Goal: Task Accomplishment & Management: Complete application form

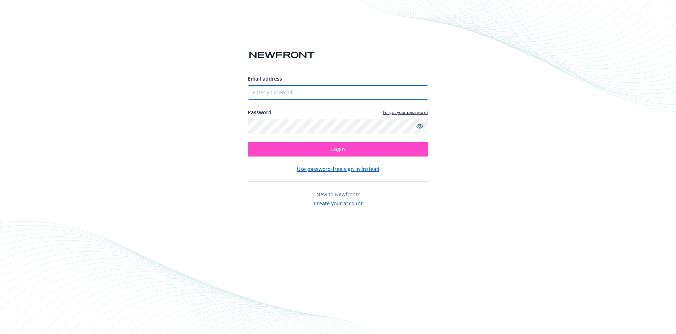
type input "[EMAIL_ADDRESS][DOMAIN_NAME]"
click at [338, 154] on button "Login" at bounding box center [338, 149] width 181 height 14
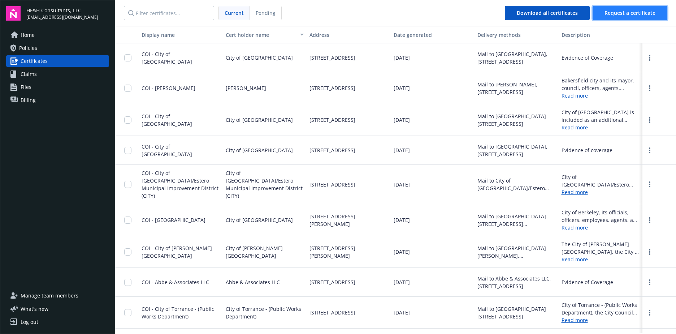
click at [619, 16] on span "Request a certificate" at bounding box center [630, 12] width 51 height 7
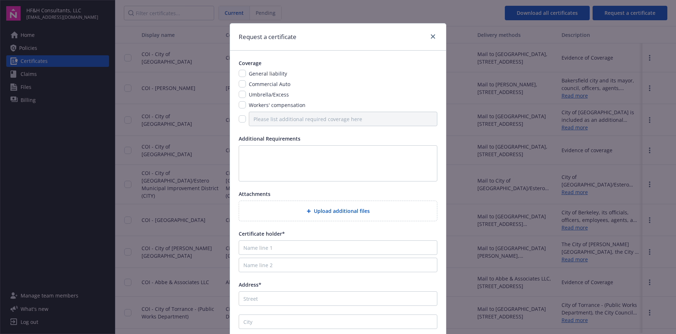
click at [241, 69] on div "Coverage General liability Commercial Auto Umbrella/Excess Workers' compensation" at bounding box center [338, 92] width 199 height 67
click at [240, 81] on input "checkbox" at bounding box center [242, 83] width 7 height 7
checkbox input "true"
click at [239, 72] on input "checkbox" at bounding box center [242, 73] width 7 height 7
checkbox input "true"
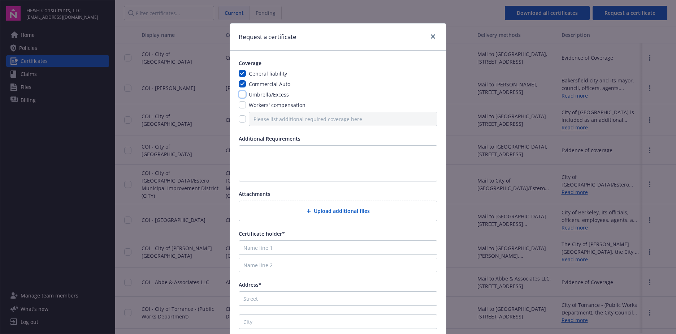
click at [240, 92] on input "checkbox" at bounding box center [242, 94] width 7 height 7
checkbox input "true"
click at [240, 106] on input "checkbox" at bounding box center [242, 104] width 7 height 7
checkbox input "true"
click at [241, 123] on div at bounding box center [338, 119] width 199 height 14
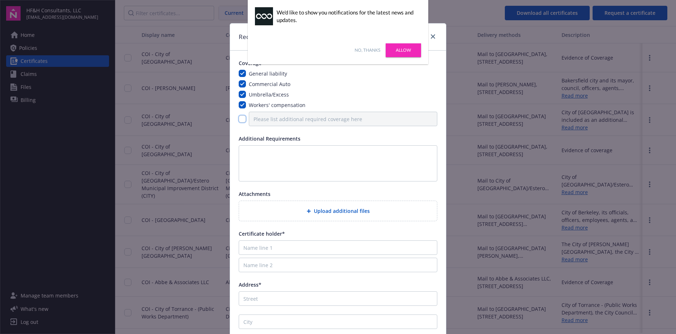
click at [241, 119] on input "checkbox" at bounding box center [242, 118] width 7 height 7
checkbox input "true"
click at [264, 119] on input "Please list additional required coverage here" at bounding box center [343, 119] width 189 height 14
click at [288, 120] on input "Professional" at bounding box center [343, 119] width 189 height 14
type input "Professional Liability"
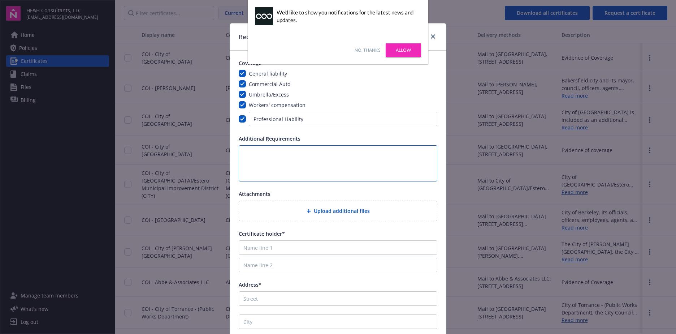
click at [334, 171] on textarea at bounding box center [338, 163] width 199 height 36
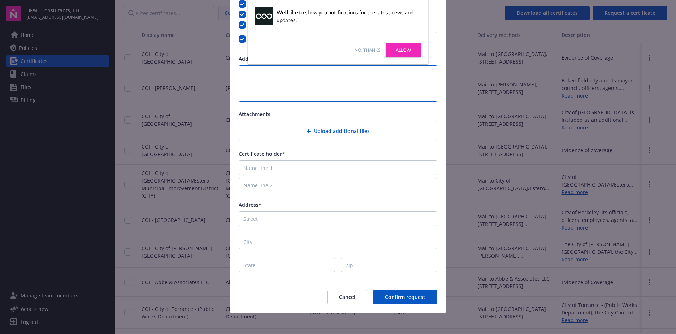
scroll to position [82, 0]
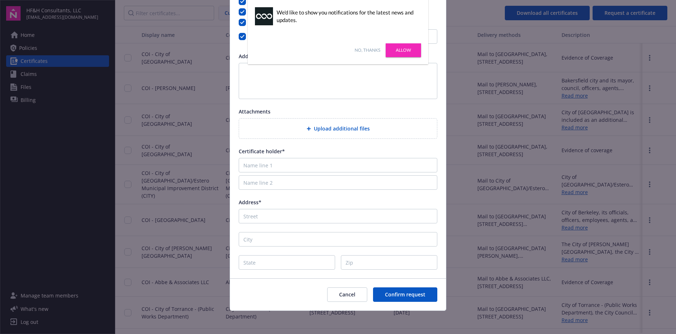
click at [375, 50] on link "No, thanks" at bounding box center [368, 50] width 26 height 7
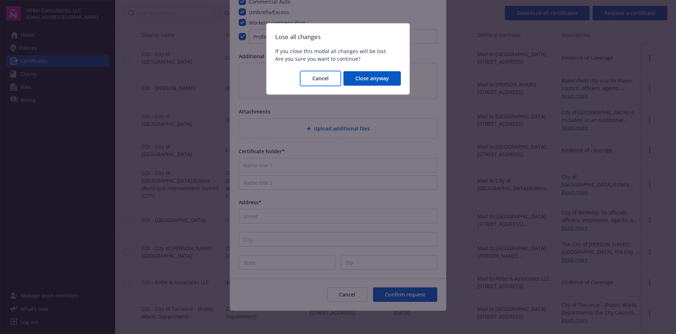
click at [331, 82] on button "Cancel" at bounding box center [321, 78] width 40 height 14
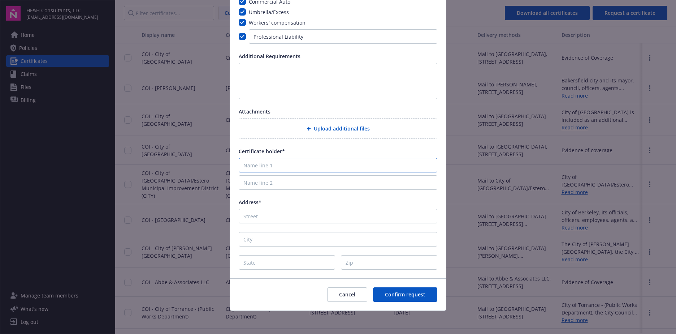
click at [280, 163] on input "Name line 1" at bounding box center [338, 165] width 199 height 14
click at [273, 166] on input "Name line 1" at bounding box center [338, 165] width 199 height 14
type input "City of Pacifica"
type input "City Manager"
drag, startPoint x: 265, startPoint y: 215, endPoint x: 272, endPoint y: 216, distance: 7.6
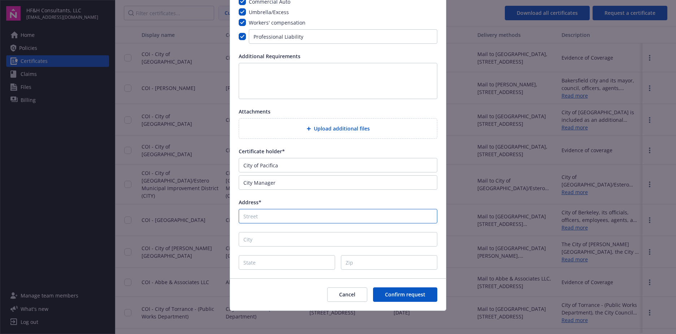
click at [265, 215] on input "Address*" at bounding box center [338, 216] width 199 height 14
click at [310, 214] on input "Address*" at bounding box center [338, 216] width 199 height 14
paste input "[STREET_ADDRESS][PERSON_NAME]"
type input "[STREET_ADDRESS][PERSON_NAME]"
click at [284, 238] on input "City" at bounding box center [338, 239] width 199 height 14
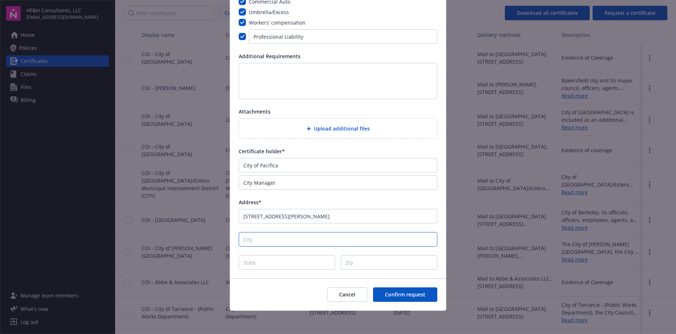
paste input "Pacifica"
type input "Pacifica"
click at [250, 268] on input "State" at bounding box center [287, 262] width 96 height 14
type input "CA"
click at [393, 268] on input "Zip" at bounding box center [389, 262] width 96 height 14
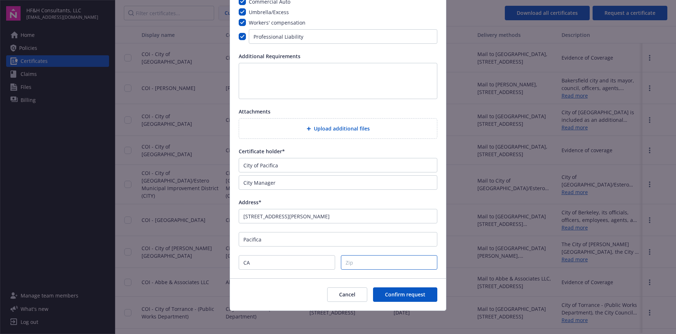
click at [363, 258] on input "Zip" at bounding box center [389, 262] width 96 height 14
paste input "94404"
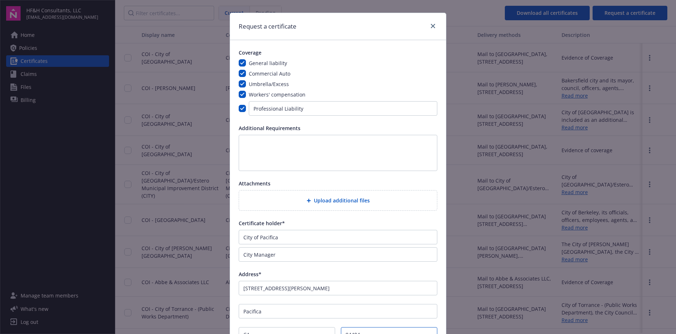
scroll to position [0, 0]
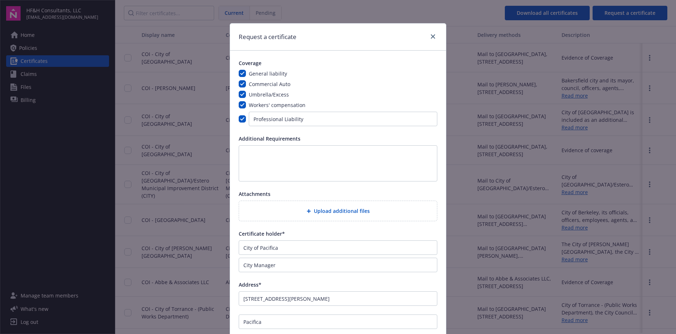
type input "94404"
click at [283, 153] on textarea at bounding box center [338, 163] width 199 height 36
click at [360, 162] on textarea "please include waiver of subrogation" at bounding box center [338, 163] width 199 height 36
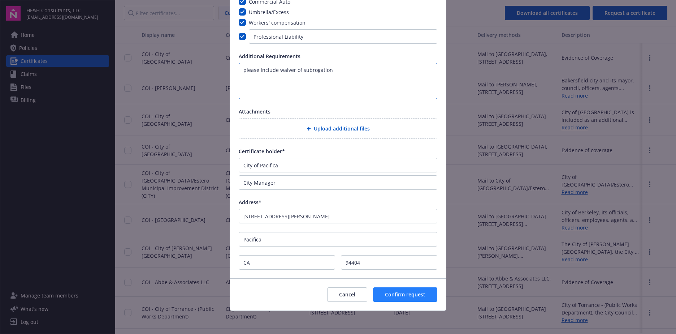
type textarea "please include waiver of subrogation"
click at [410, 296] on span "Confirm request" at bounding box center [405, 294] width 40 height 7
